Goal: Find specific fact: Find specific fact

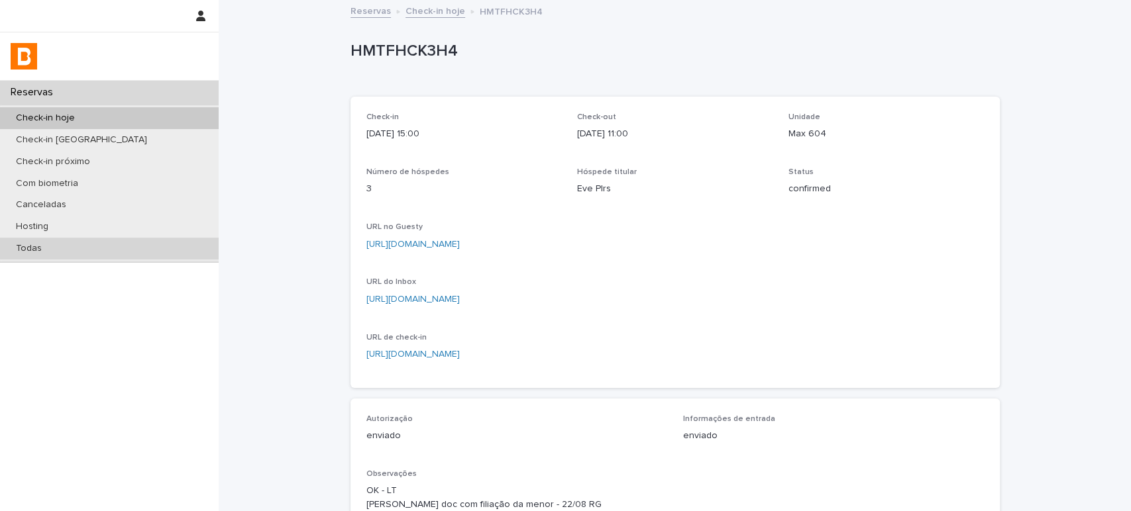
drag, startPoint x: 0, startPoint y: 0, endPoint x: 94, endPoint y: 258, distance: 274.4
click at [94, 258] on div "Todas" at bounding box center [109, 249] width 219 height 22
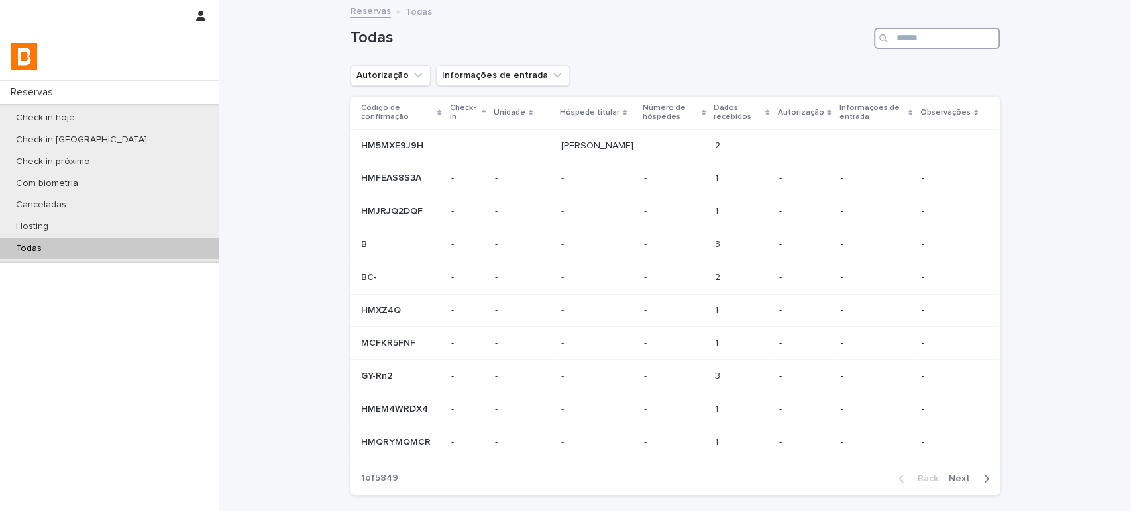
click at [940, 31] on input "Search" at bounding box center [937, 38] width 126 height 21
paste input "**********"
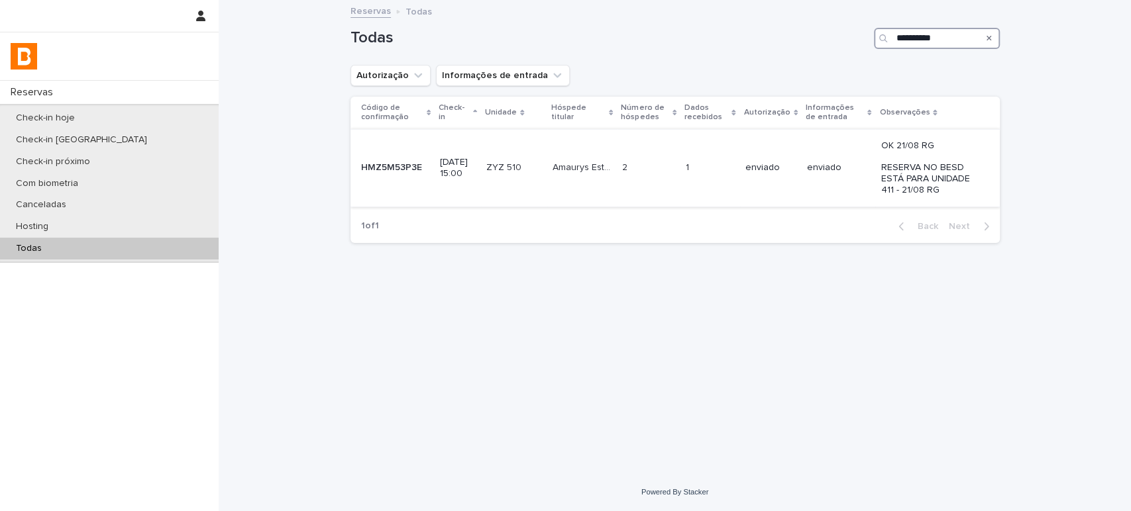
type input "**********"
click at [731, 174] on div "1 1" at bounding box center [710, 168] width 48 height 22
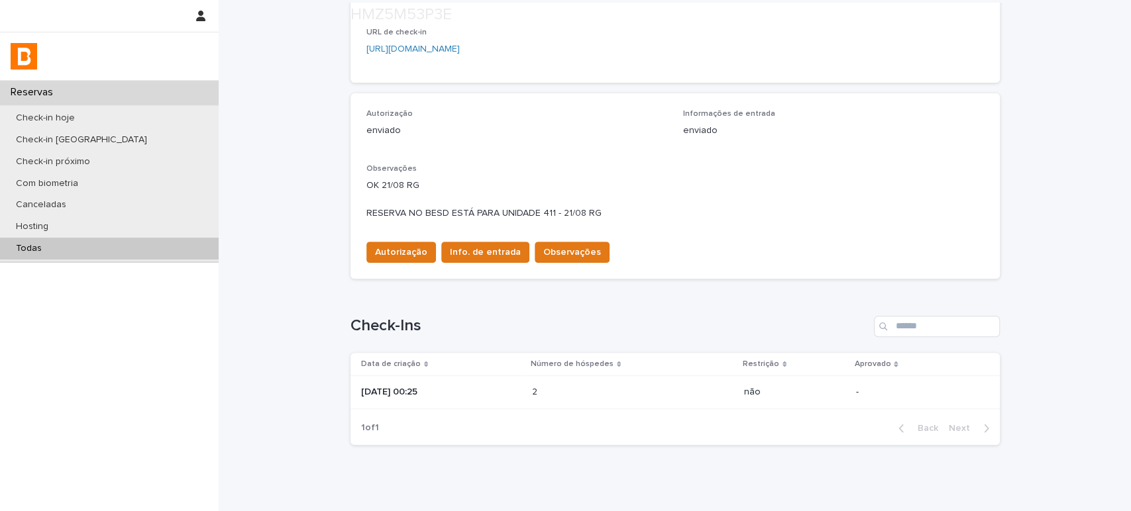
scroll to position [353, 0]
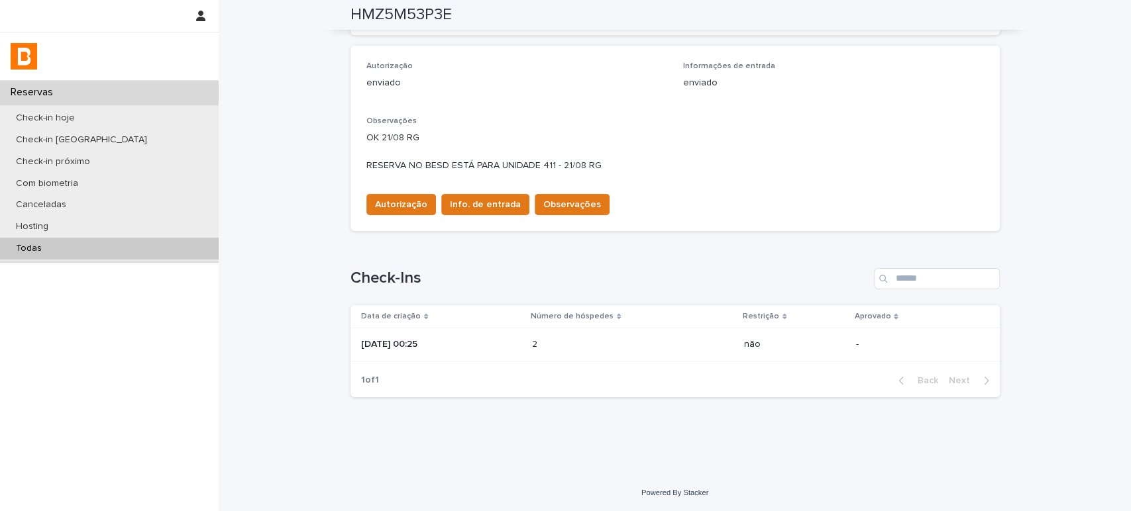
click at [627, 339] on p at bounding box center [590, 344] width 116 height 11
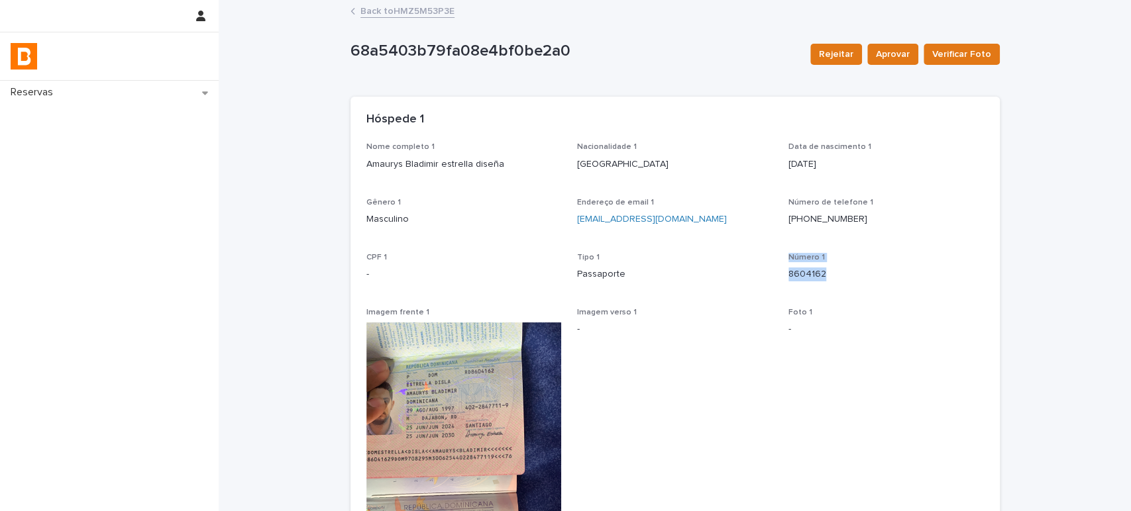
drag, startPoint x: 818, startPoint y: 276, endPoint x: 771, endPoint y: 274, distance: 46.5
click at [772, 275] on div "Nome completo 1 Amaurys Bladimir estrella diseña Nacionalidade 1 República Domi…" at bounding box center [674, 438] width 617 height 593
click at [869, 283] on div "Número 1 8604162" at bounding box center [885, 272] width 195 height 39
drag, startPoint x: 853, startPoint y: 283, endPoint x: 780, endPoint y: 282, distance: 73.6
click at [780, 282] on div "Nome completo 1 Amaurys Bladimir estrella diseña Nacionalidade 1 República Domi…" at bounding box center [674, 438] width 617 height 593
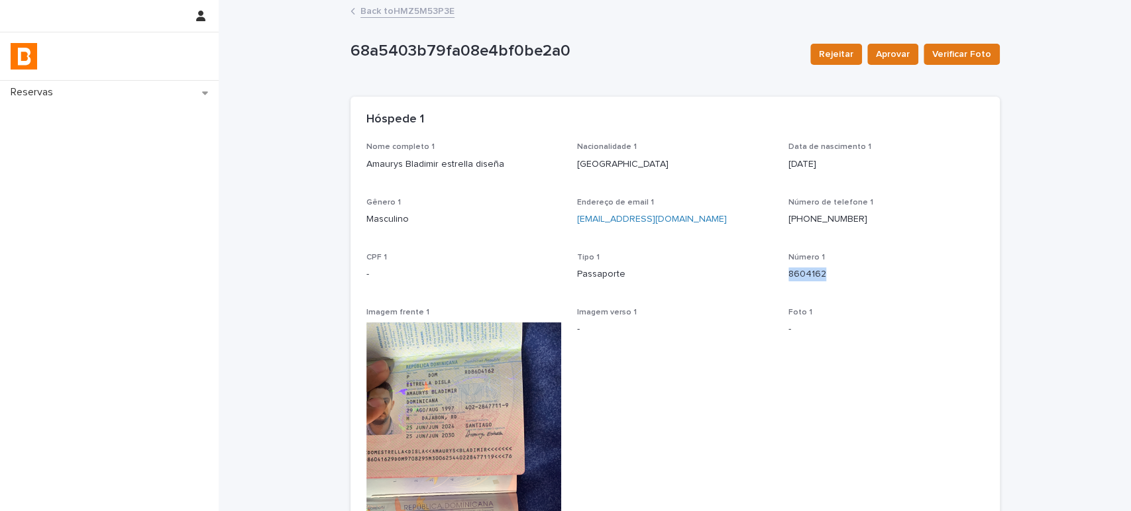
copy p "8604162"
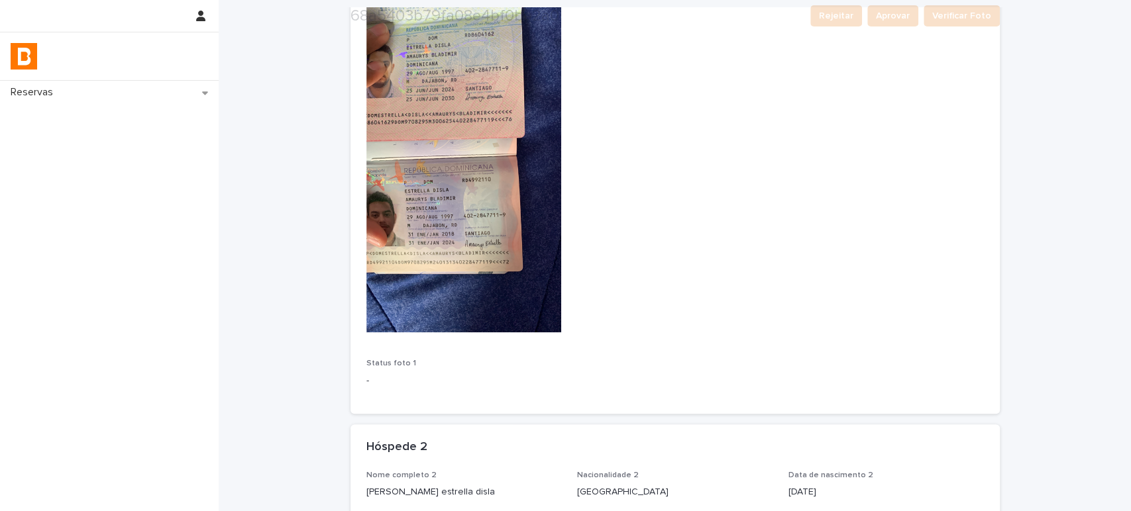
scroll to position [588, 0]
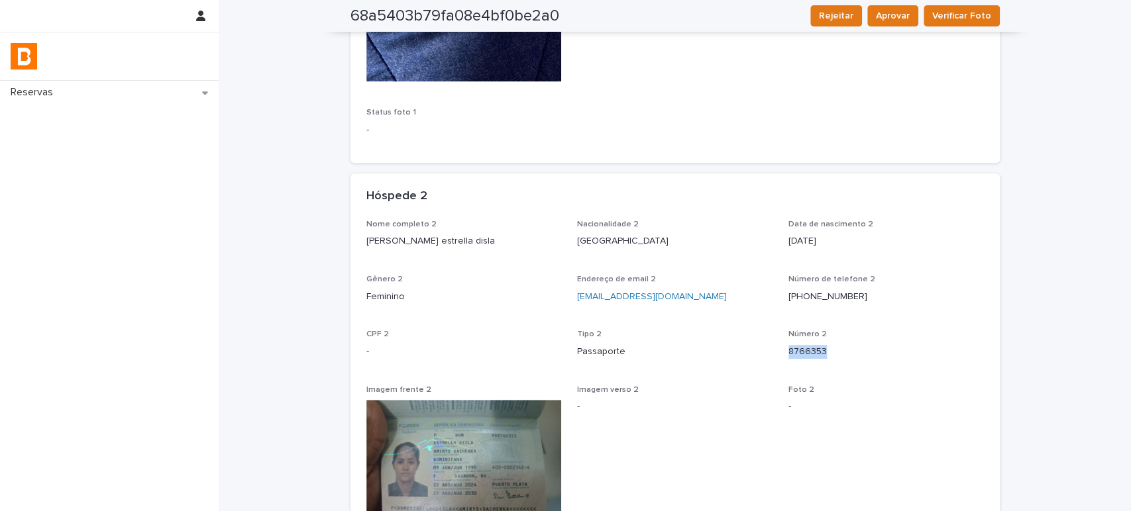
drag, startPoint x: 836, startPoint y: 350, endPoint x: 777, endPoint y: 353, distance: 59.0
click at [777, 353] on div "Nome completo 2 Amirys sachenka estrella disla Nacionalidade 2 República Domini…" at bounding box center [674, 416] width 617 height 392
copy p "8766353"
drag, startPoint x: 507, startPoint y: 245, endPoint x: 326, endPoint y: 258, distance: 181.4
click at [326, 258] on div "Loading... Saving… Loading... Saving… 68a5403b79fa08e4bf0be2a0 Rejeitar Aprovar…" at bounding box center [675, 59] width 912 height 1292
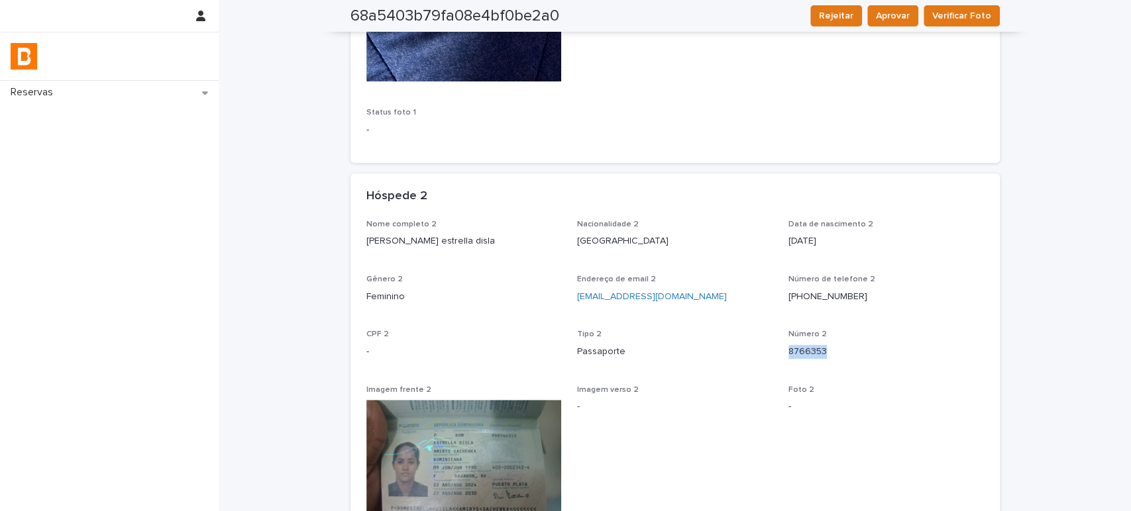
copy p "Amirys sachenka estrella disla"
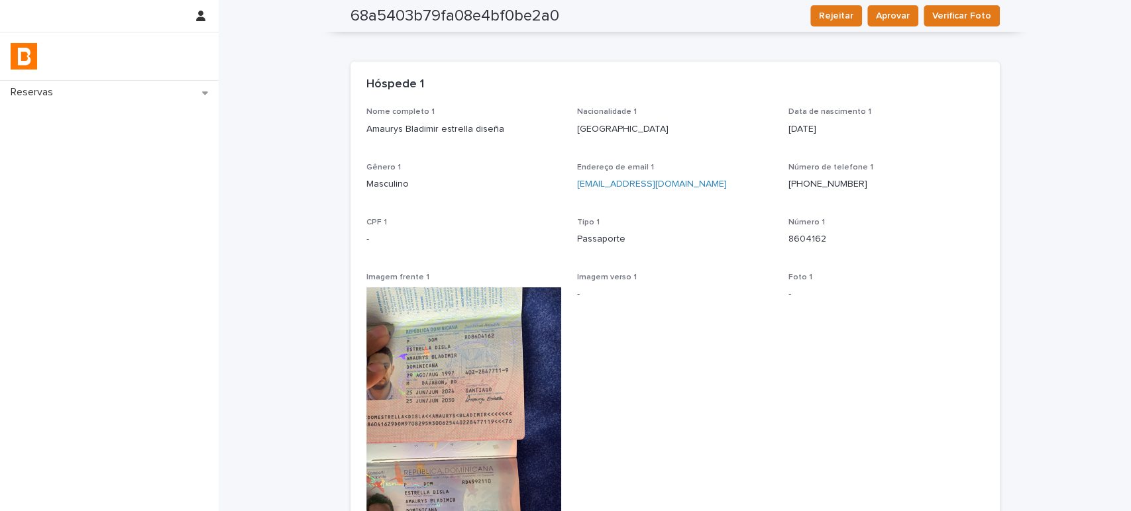
scroll to position [0, 0]
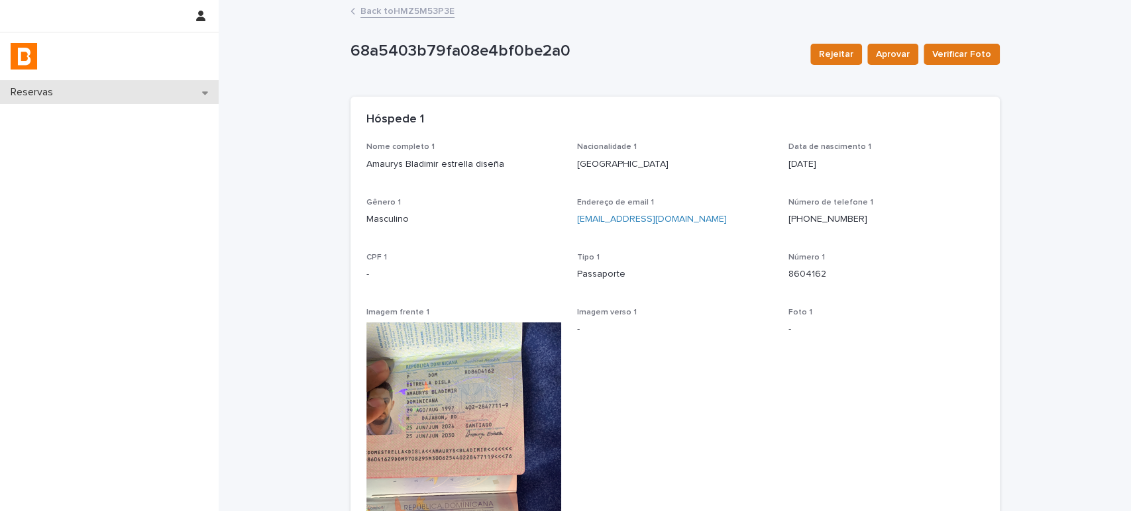
click at [115, 99] on div "Reservas" at bounding box center [109, 92] width 219 height 23
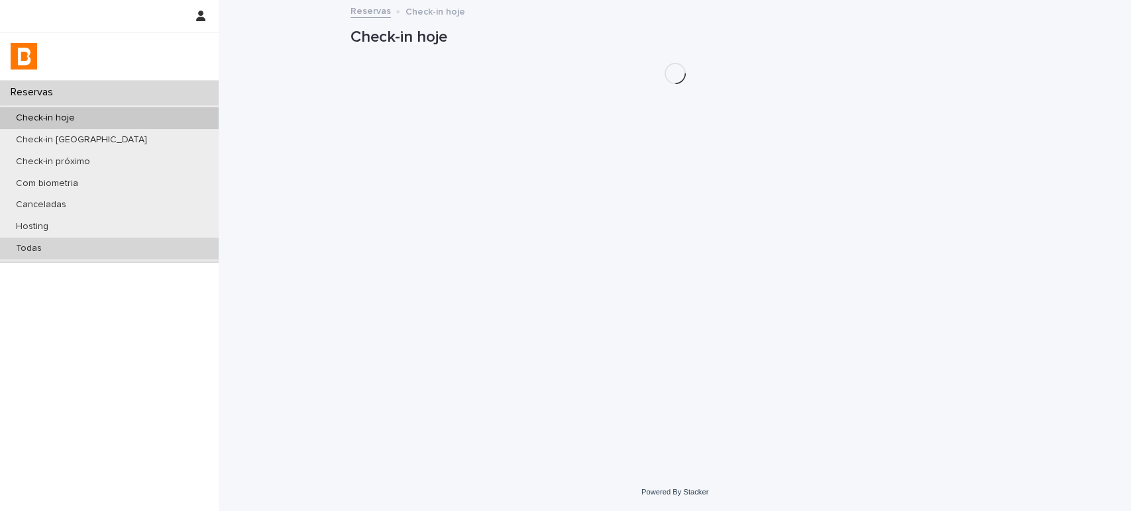
click at [97, 246] on div "Todas" at bounding box center [109, 249] width 219 height 22
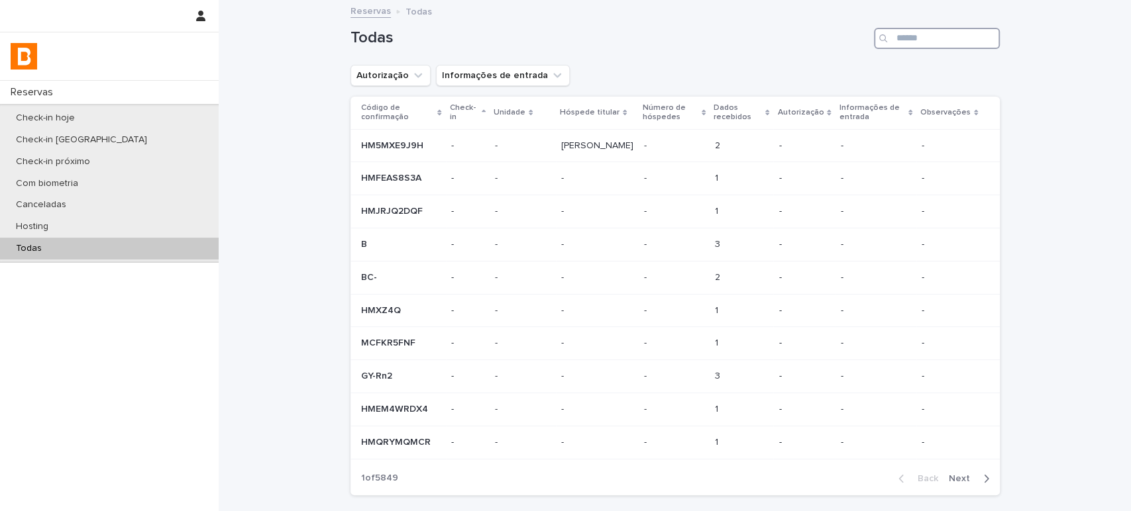
click at [956, 48] on input "Search" at bounding box center [937, 38] width 126 height 21
paste input "**********"
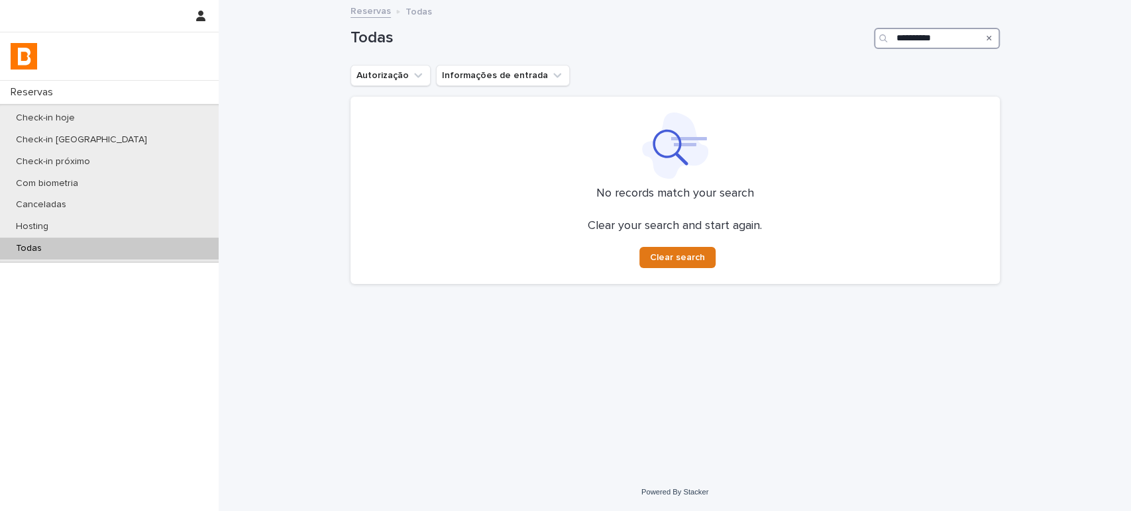
type input "**********"
